Goal: Communication & Community: Answer question/provide support

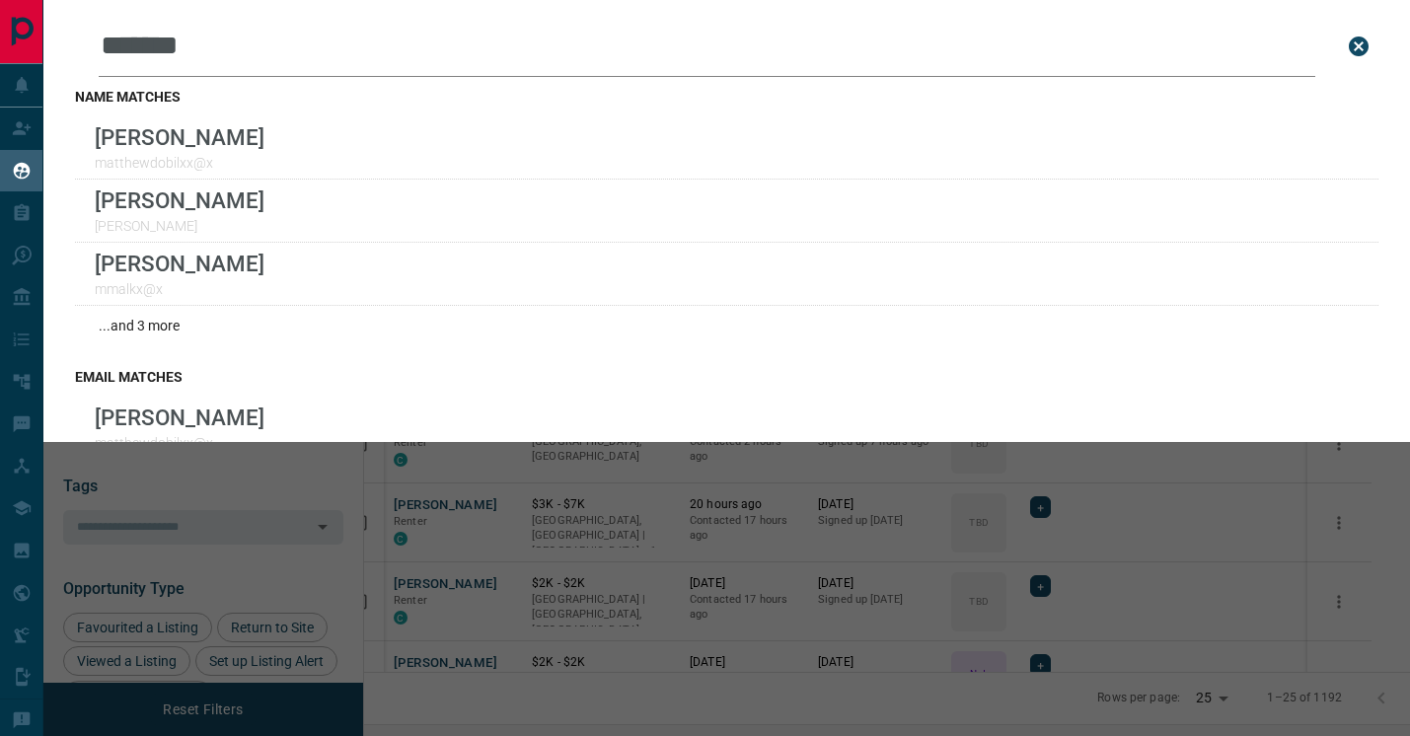
scroll to position [559, 1037]
click at [528, 561] on div "Leads Search Bar ******* Search for a lead by name, email, phone, or id name ma…" at bounding box center [748, 368] width 1410 height 736
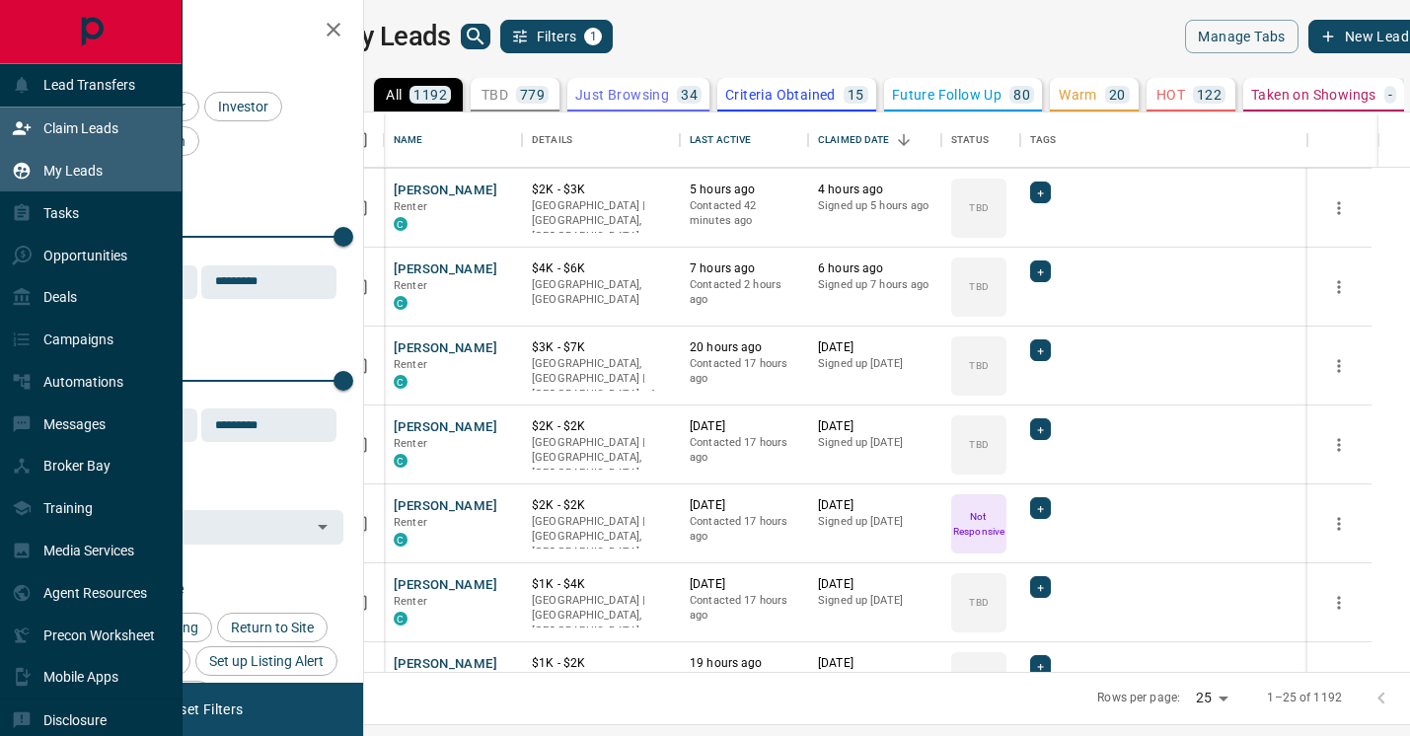
click at [37, 121] on div "Claim Leads" at bounding box center [65, 128] width 107 height 33
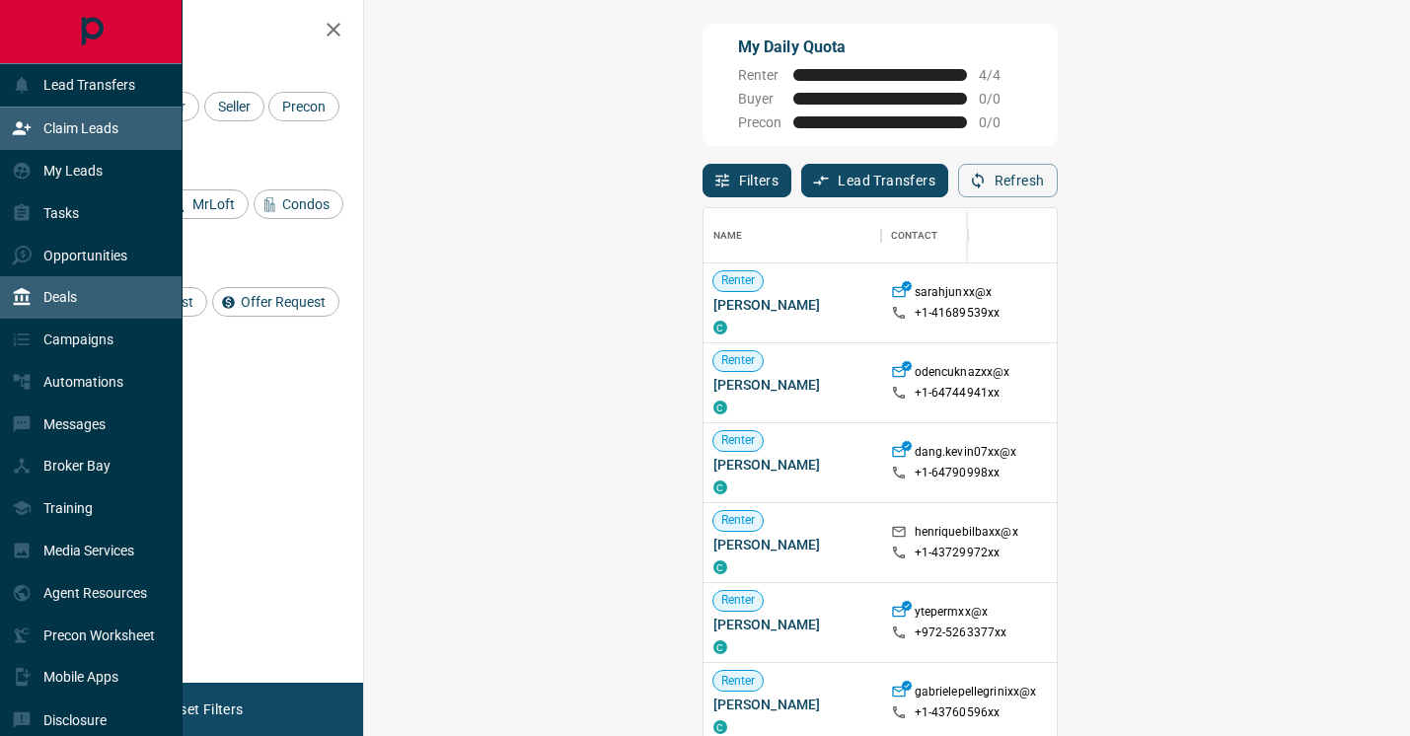
click at [57, 306] on div "Deals" at bounding box center [44, 297] width 65 height 33
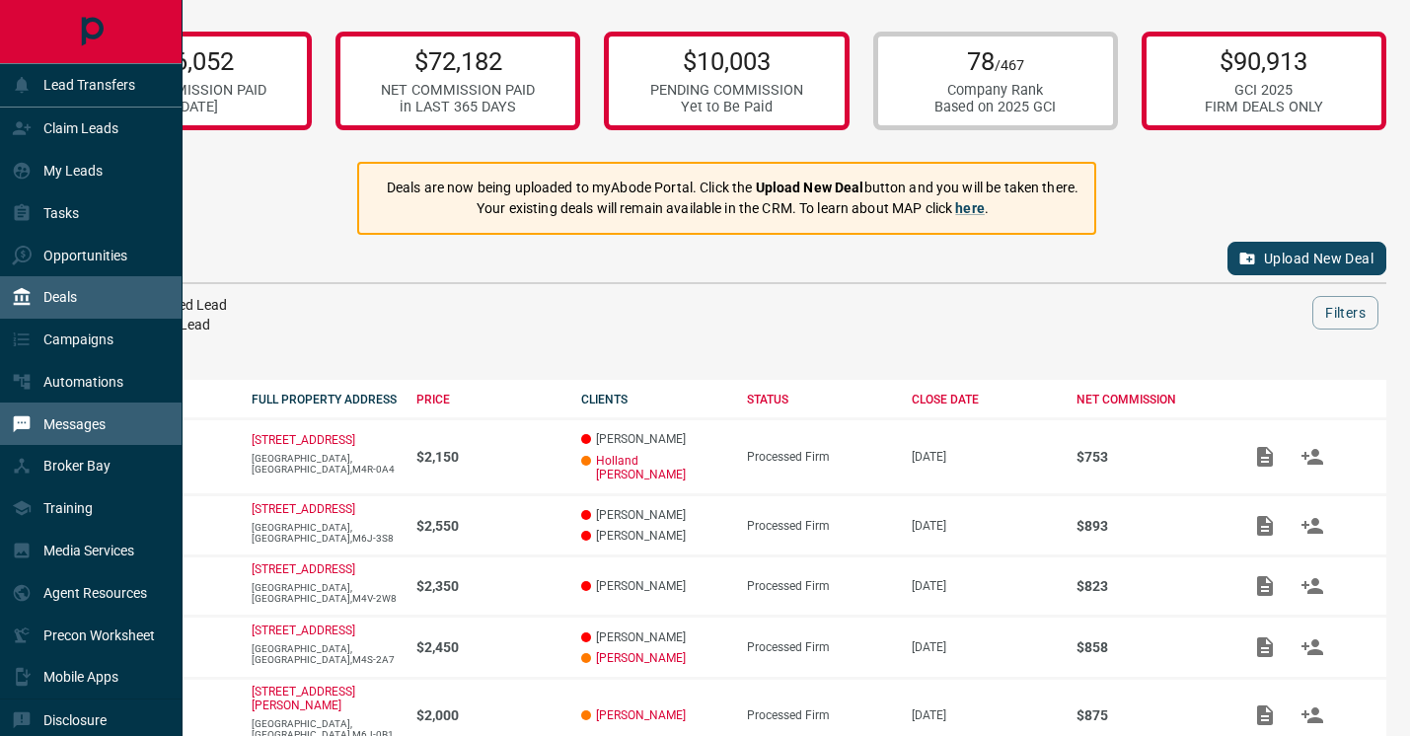
click at [57, 425] on p "Messages" at bounding box center [74, 424] width 62 height 16
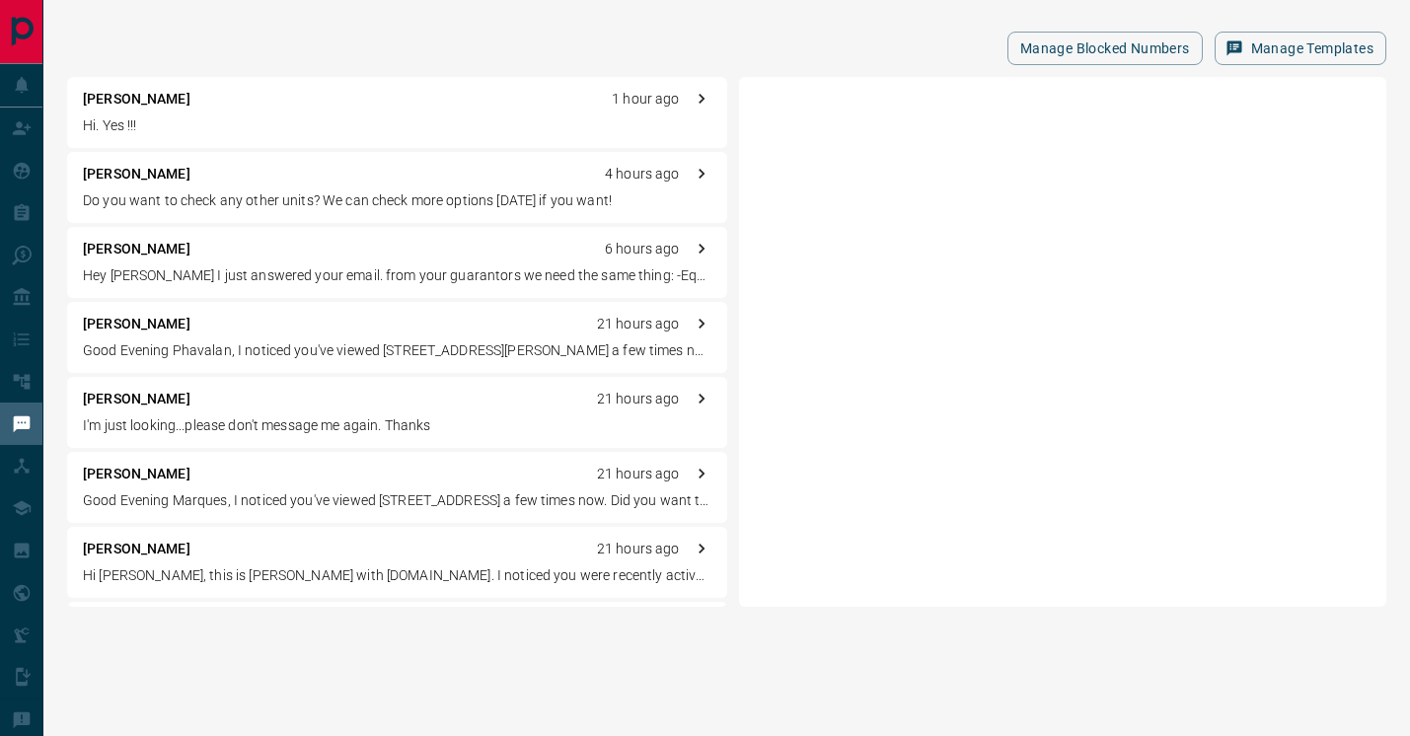
click at [354, 103] on div "[PERSON_NAME] 1 hour ago" at bounding box center [397, 99] width 628 height 21
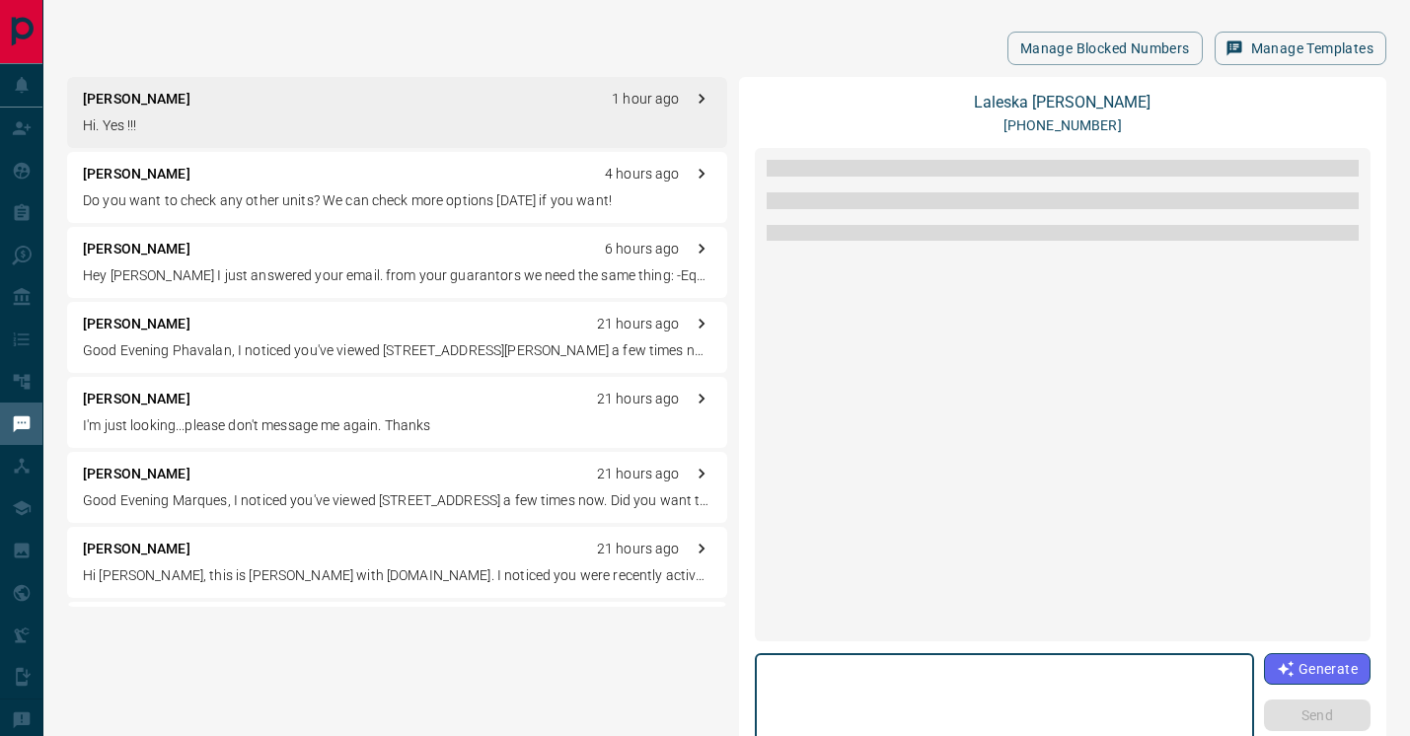
scroll to position [675, 0]
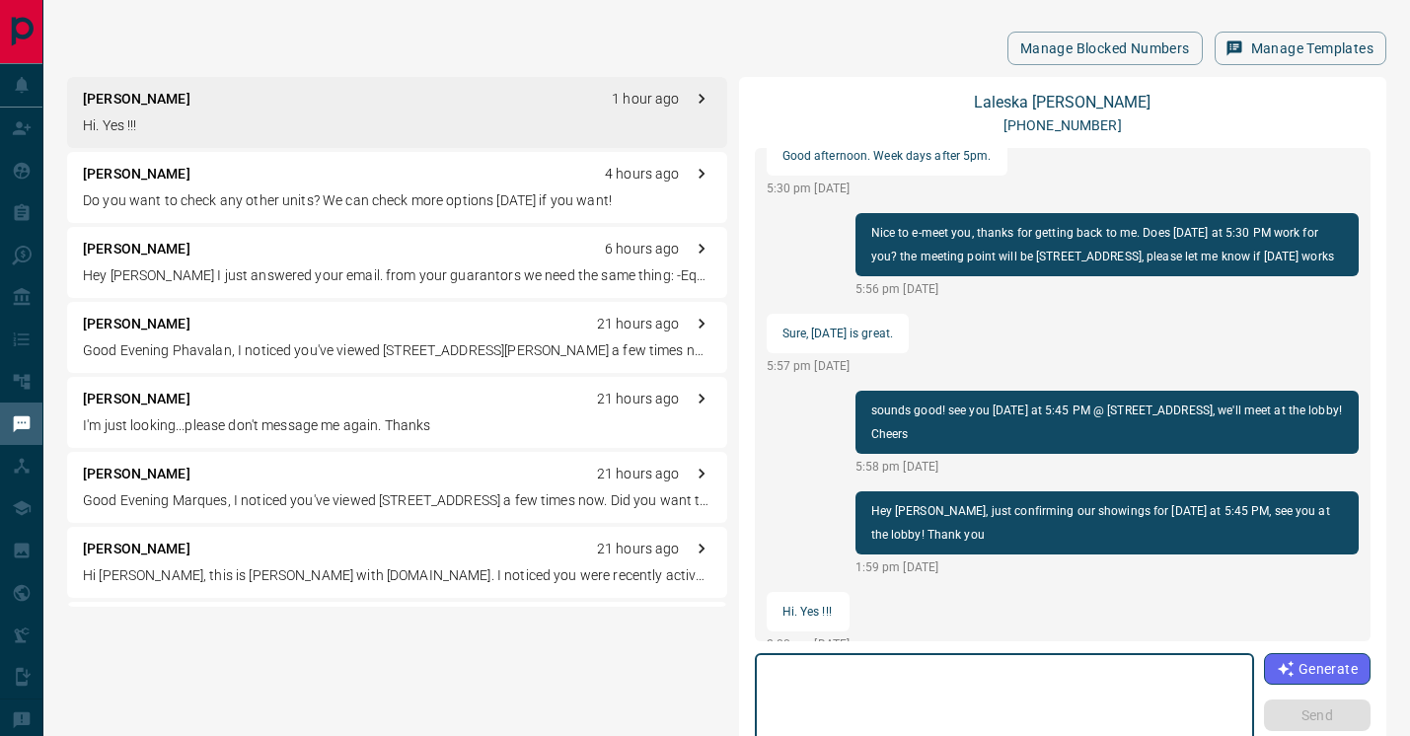
click at [864, 668] on textarea at bounding box center [1005, 704] width 472 height 84
type textarea "********"
click at [1290, 719] on button "Send" at bounding box center [1317, 715] width 107 height 32
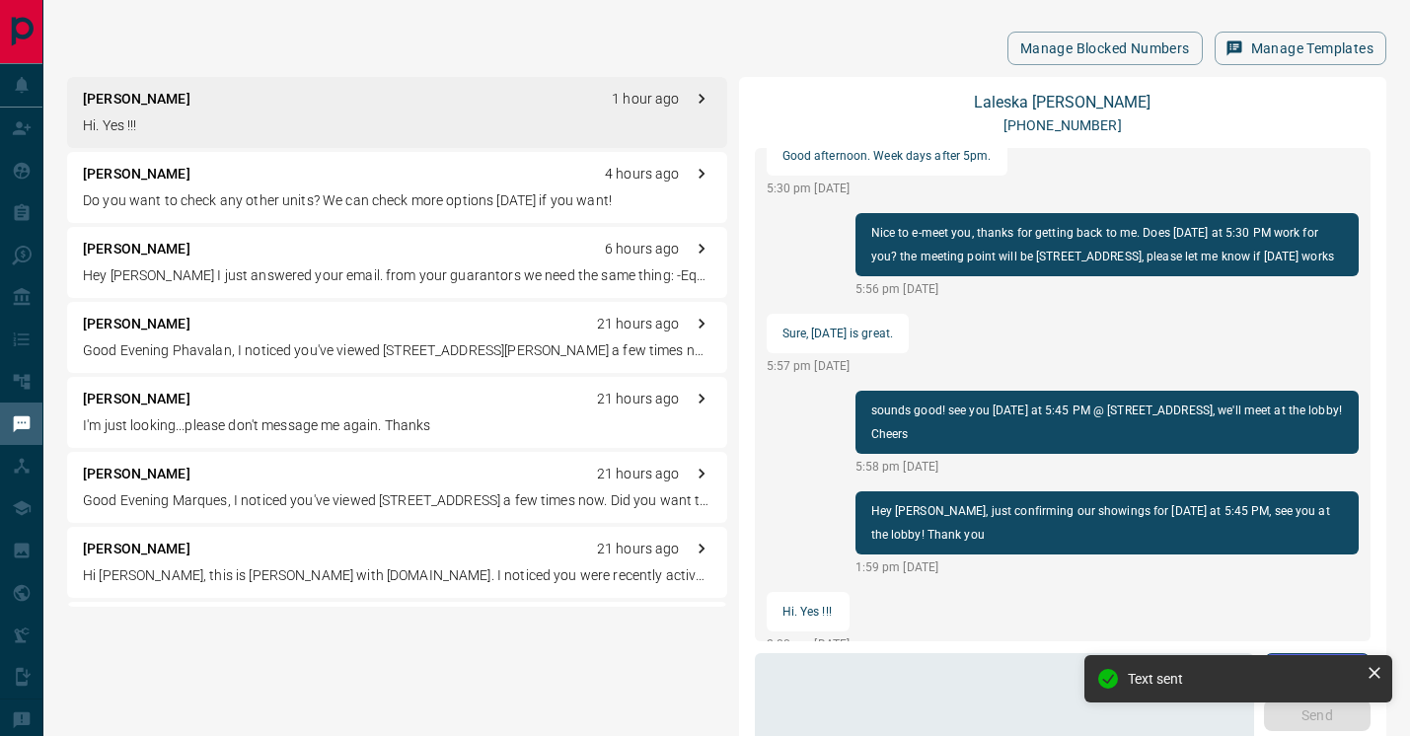
scroll to position [752, 0]
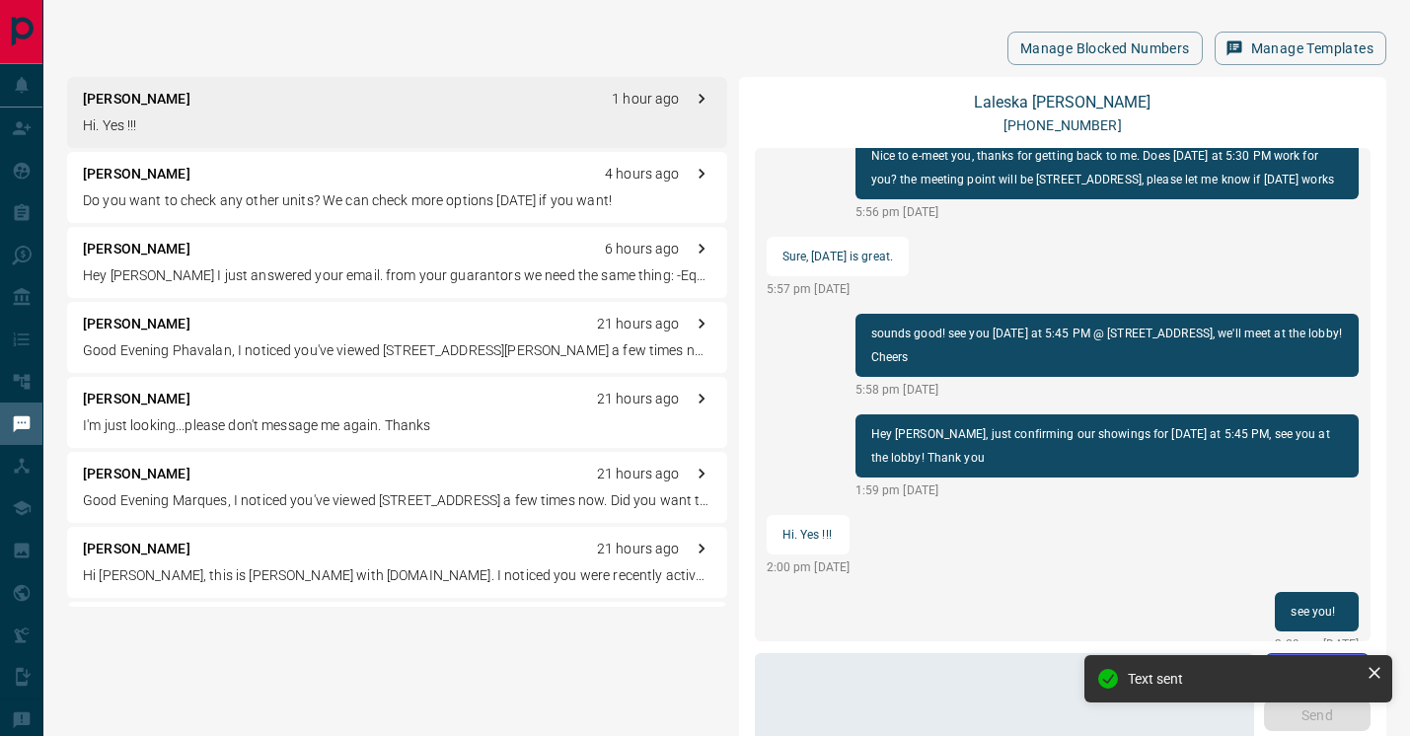
click at [185, 188] on div "[PERSON_NAME] 4 hours ago Do you want to check any other units? We can check mo…" at bounding box center [397, 187] width 660 height 71
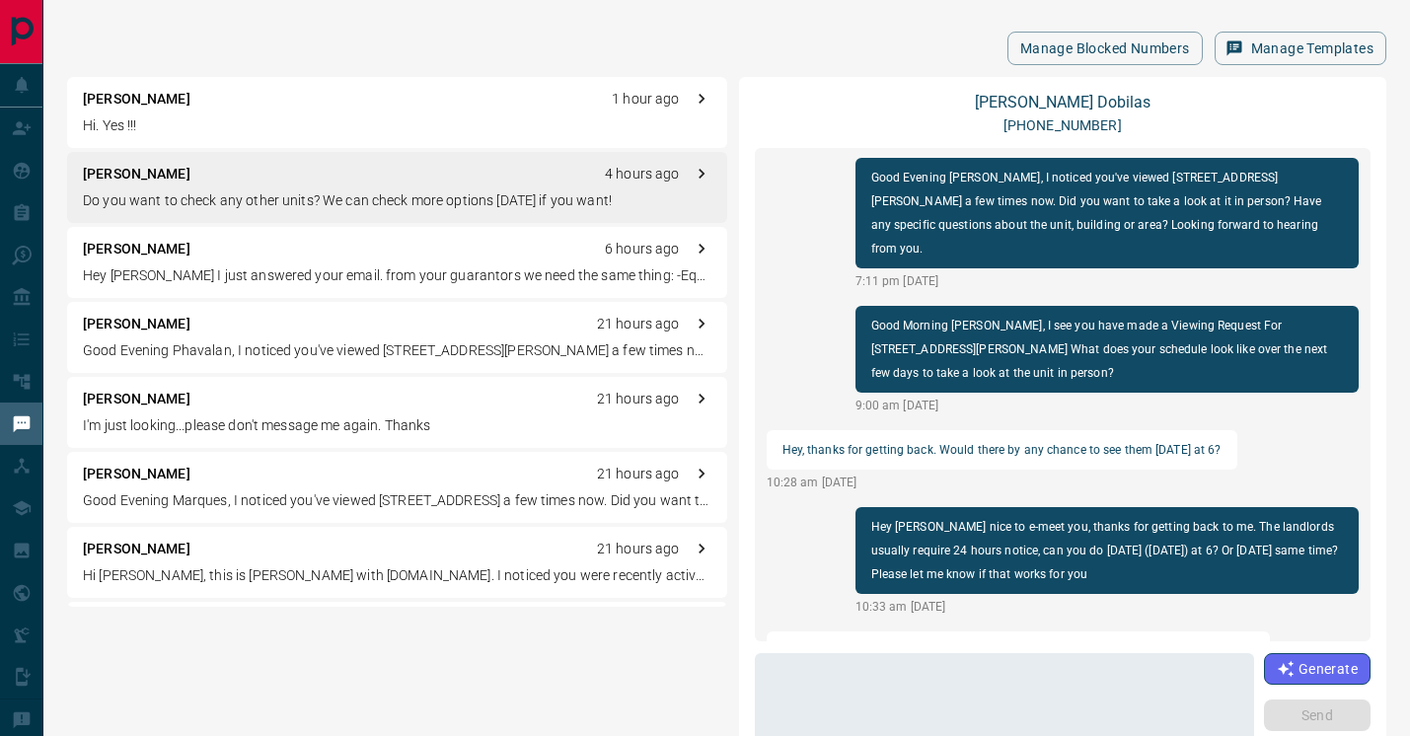
scroll to position [416, 0]
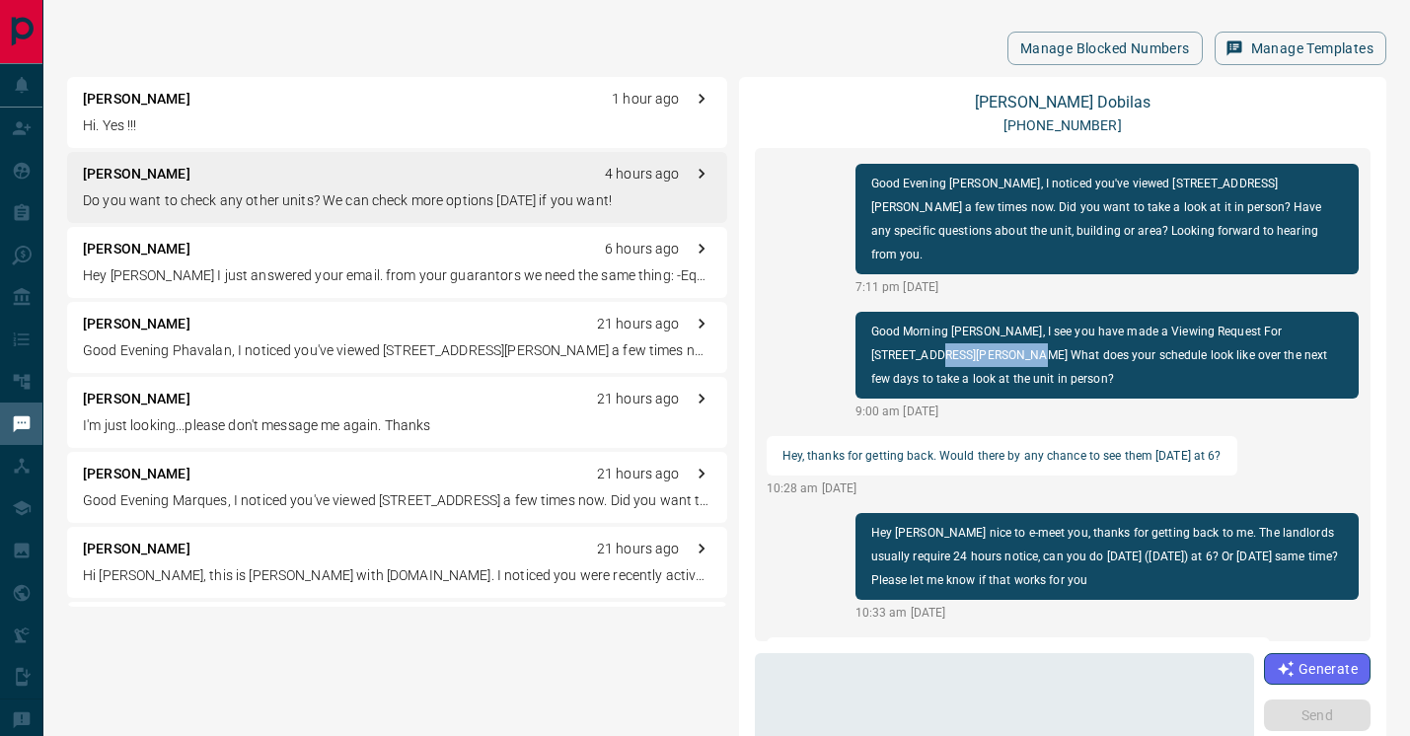
drag, startPoint x: 874, startPoint y: 310, endPoint x: 956, endPoint y: 300, distance: 82.5
click at [956, 320] on p "Good Morning [PERSON_NAME], I see you have made a Viewing Request For [STREET_A…" at bounding box center [1107, 355] width 472 height 71
click at [866, 312] on div "Good Morning [PERSON_NAME], I see you have made a Viewing Request For [STREET_A…" at bounding box center [1106, 355] width 503 height 87
drag, startPoint x: 870, startPoint y: 308, endPoint x: 1017, endPoint y: 313, distance: 147.1
click at [1017, 320] on p "Good Morning [PERSON_NAME], I see you have made a Viewing Request For [STREET_A…" at bounding box center [1107, 355] width 472 height 71
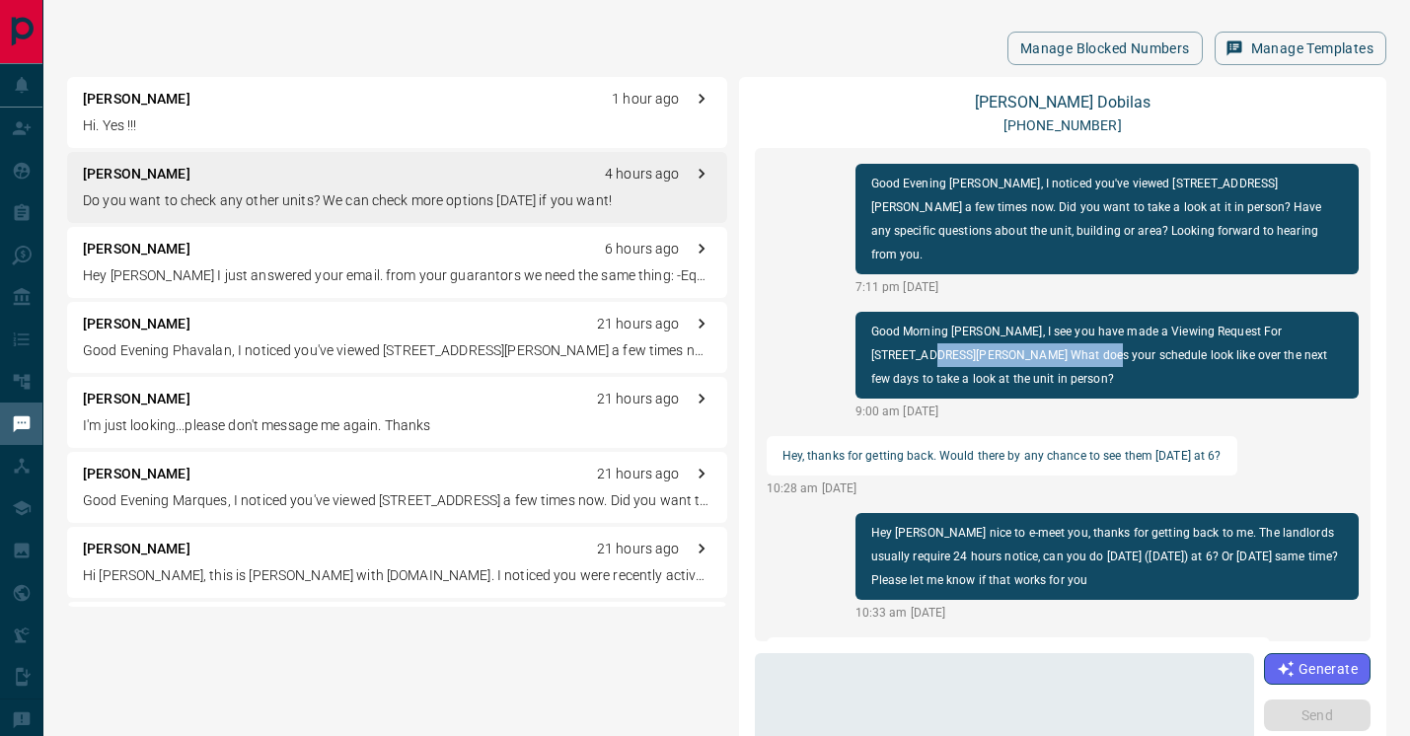
copy p "[STREET_ADDRESS][PERSON_NAME]"
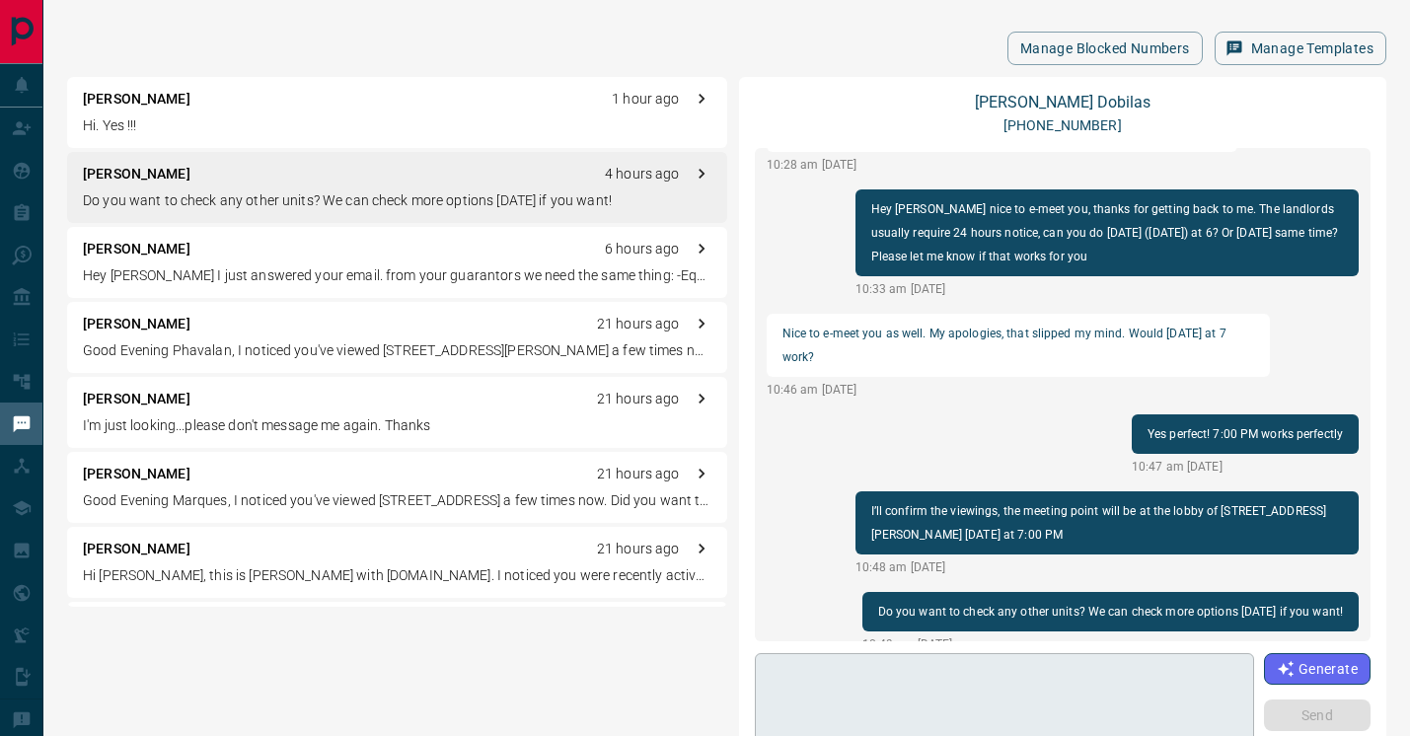
click at [917, 710] on textarea at bounding box center [1004, 704] width 471 height 84
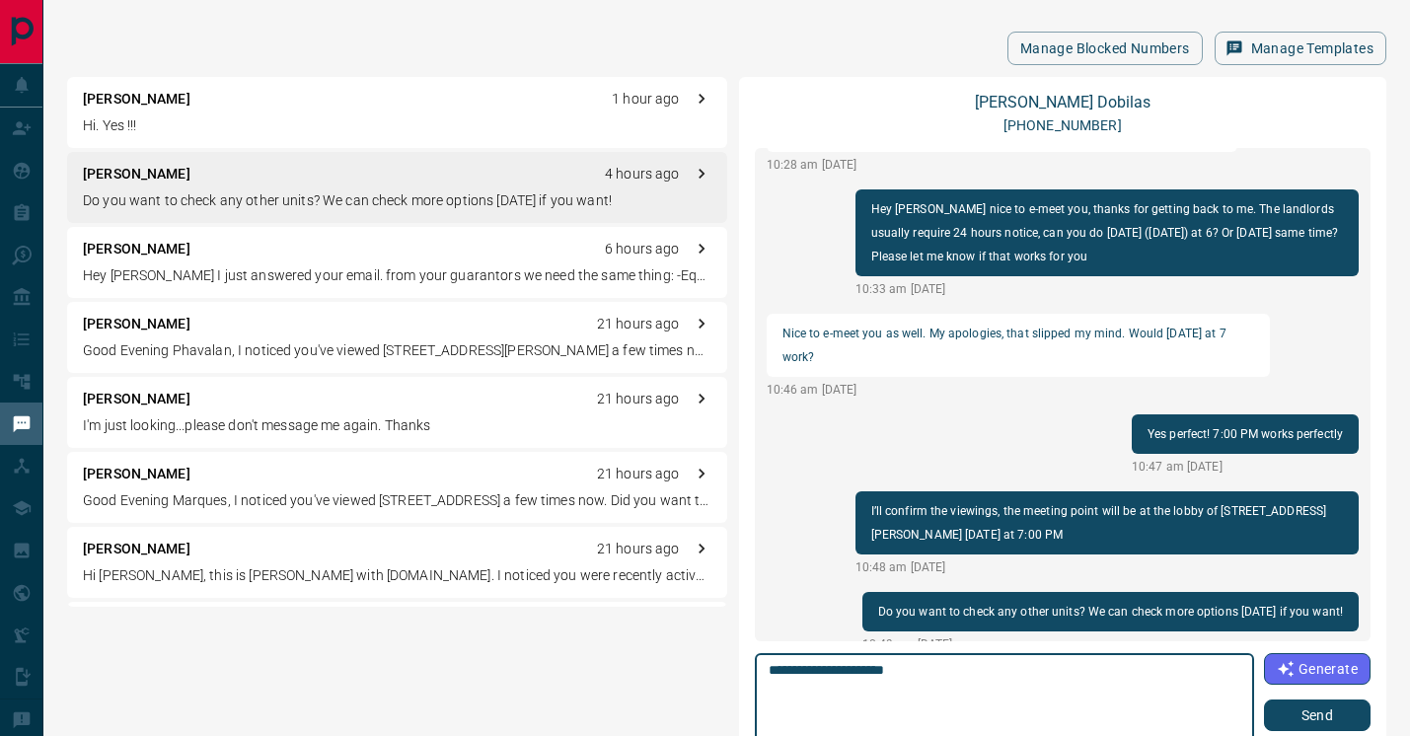
paste textarea "**********"
click at [921, 670] on textarea "**********" at bounding box center [1004, 704] width 471 height 84
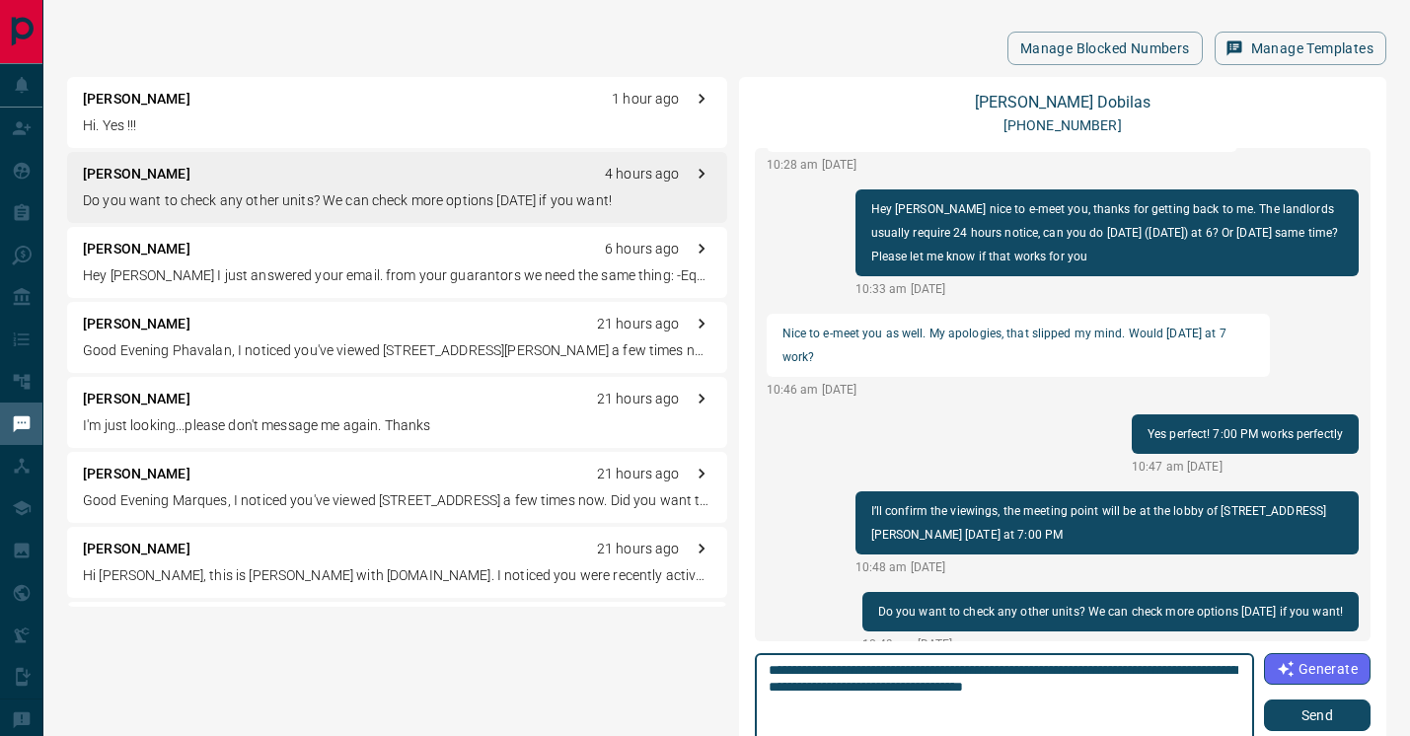
type textarea "**********"
click at [1327, 713] on button "Send" at bounding box center [1317, 715] width 107 height 32
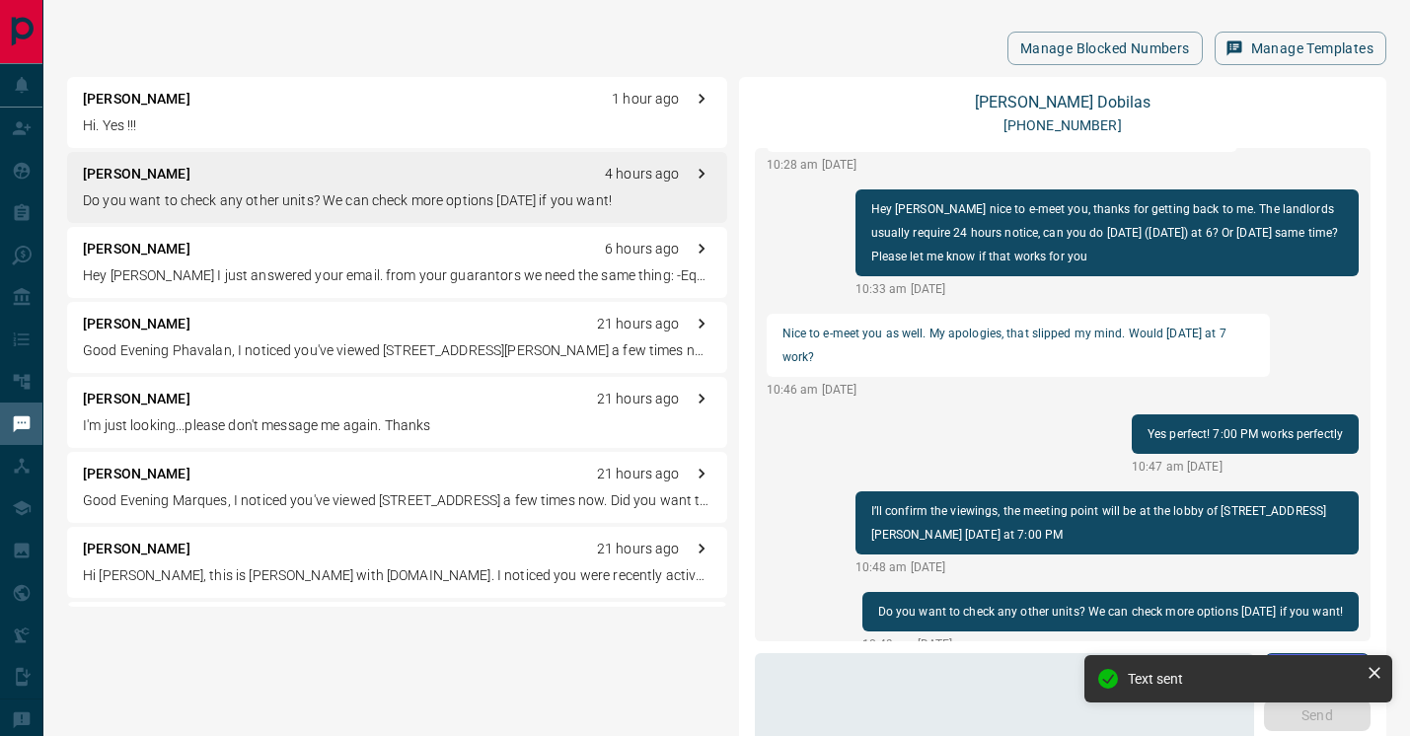
scroll to position [841, 0]
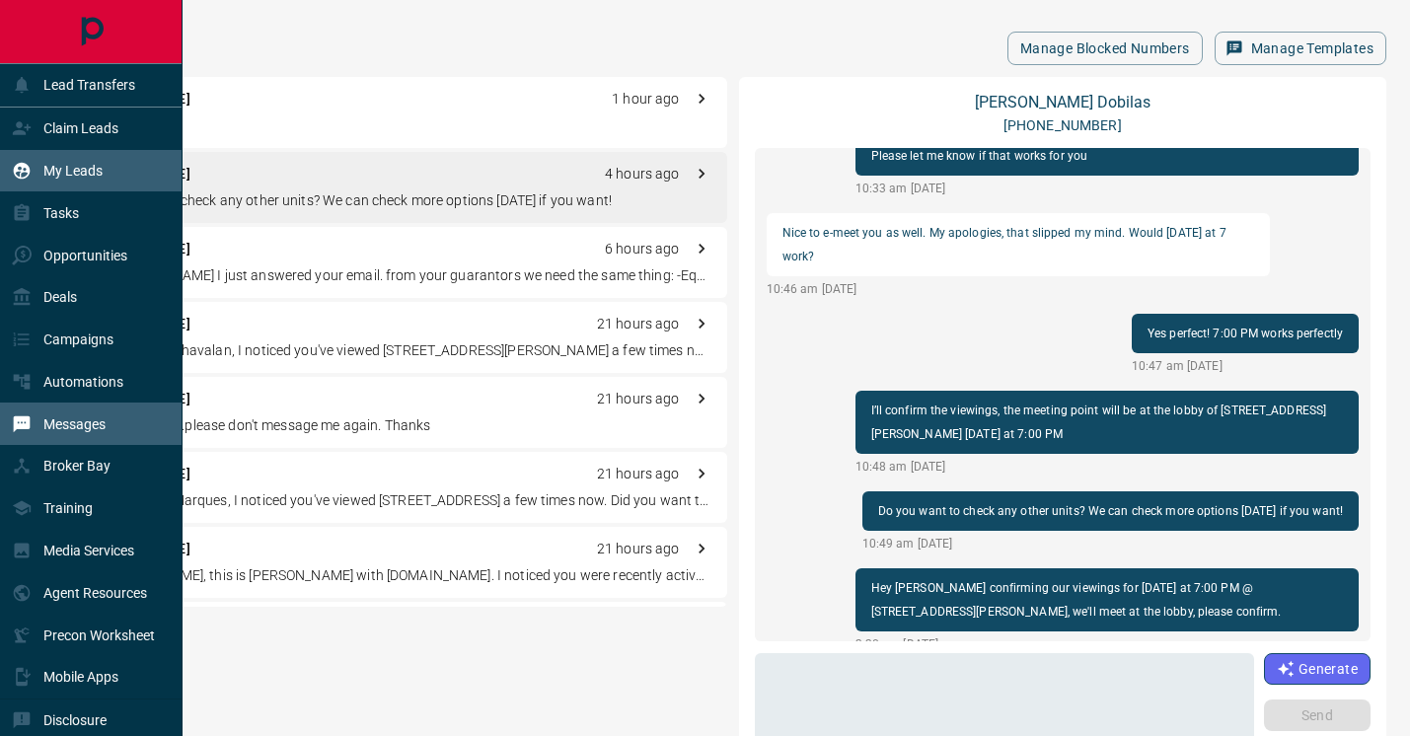
click at [70, 172] on p "My Leads" at bounding box center [72, 171] width 59 height 16
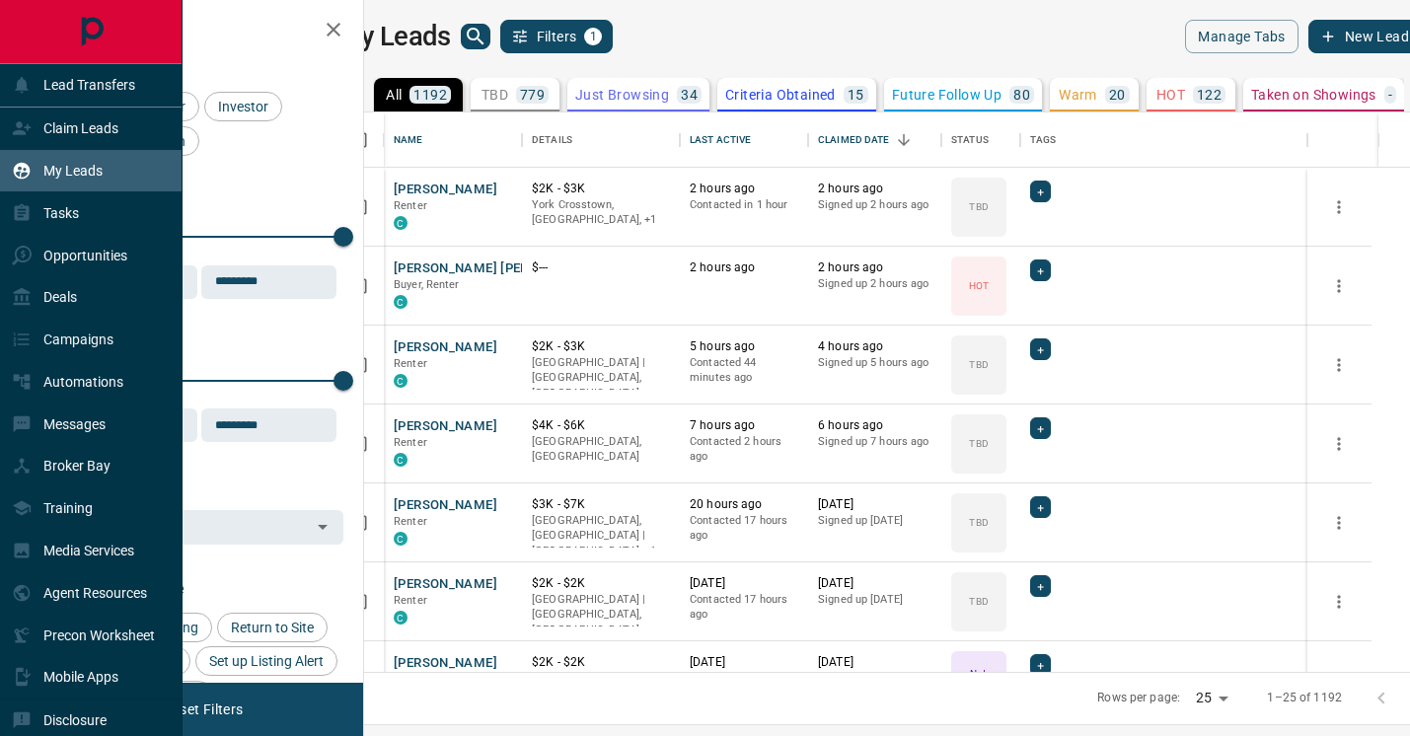
scroll to position [559, 1037]
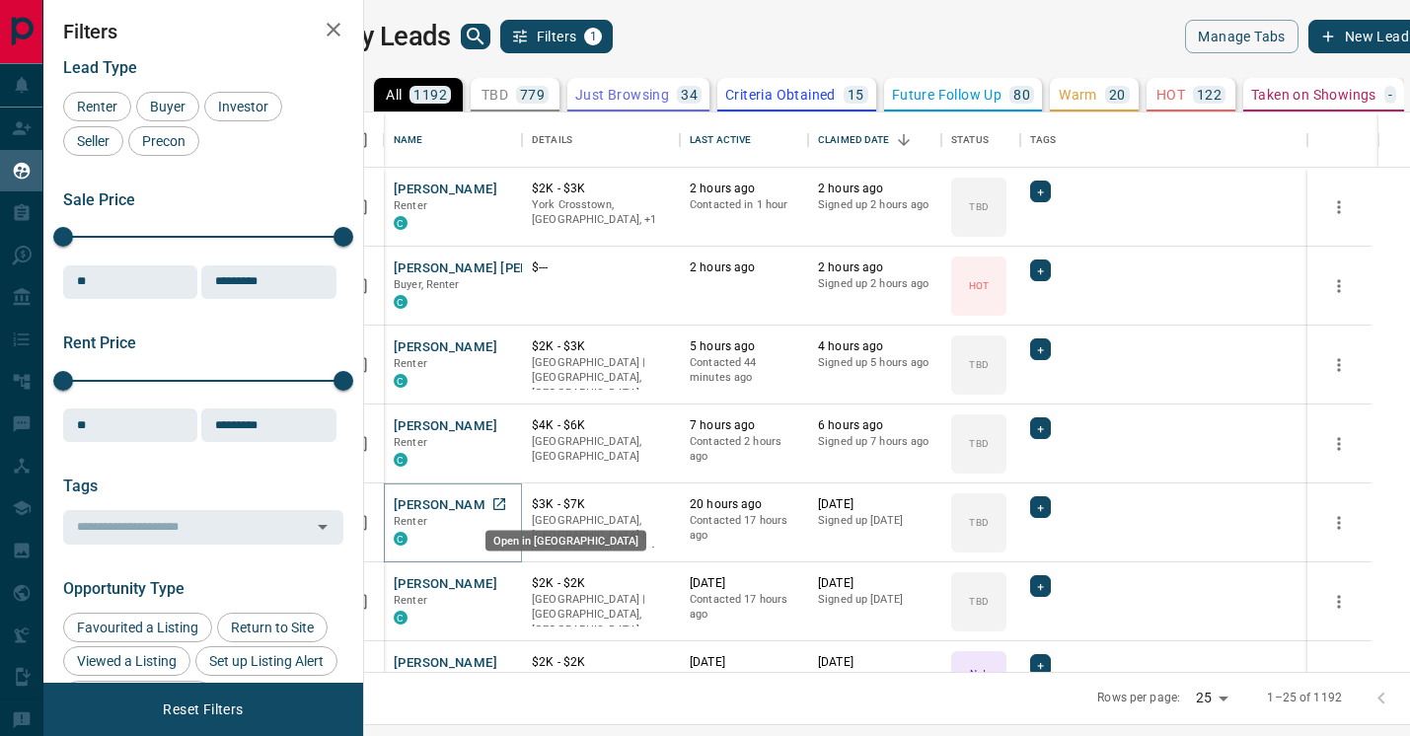
click at [507, 496] on icon "Open in New Tab" at bounding box center [499, 504] width 16 height 16
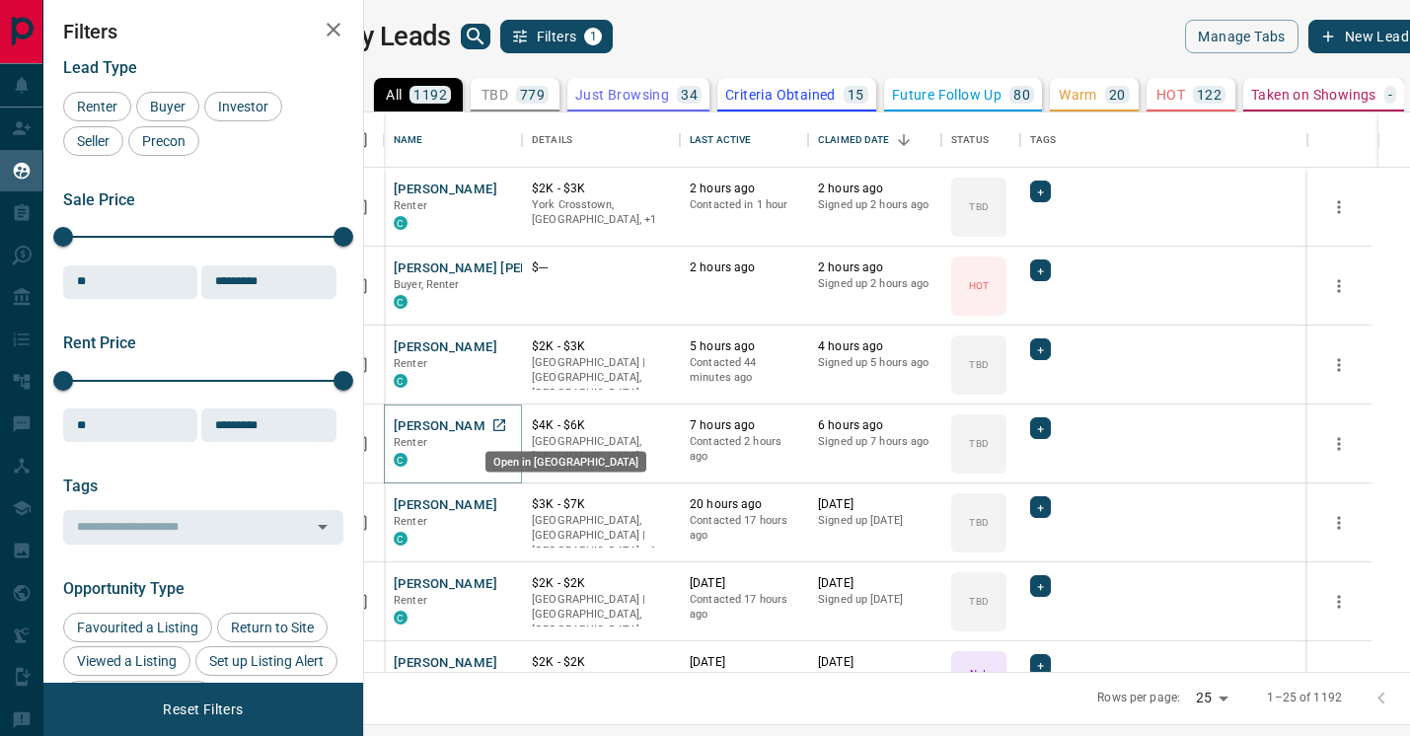
click at [505, 427] on icon "Open in New Tab" at bounding box center [499, 425] width 12 height 12
click at [507, 345] on icon "Open in New Tab" at bounding box center [499, 346] width 16 height 16
click at [505, 272] on icon "Open in New Tab" at bounding box center [499, 267] width 12 height 12
click at [507, 187] on icon "Open in New Tab" at bounding box center [499, 189] width 16 height 16
